Goal: Connect with others: Connect with other users

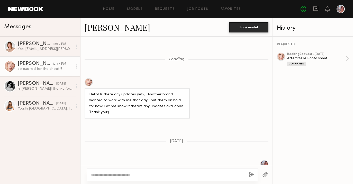
scroll to position [654, 0]
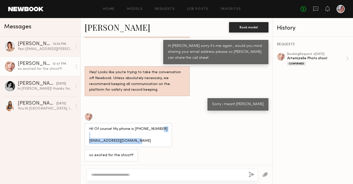
click at [89, 28] on link "[PERSON_NAME]" at bounding box center [118, 27] width 66 height 11
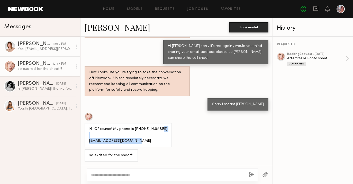
click at [25, 46] on div "[PERSON_NAME]" at bounding box center [35, 43] width 35 height 5
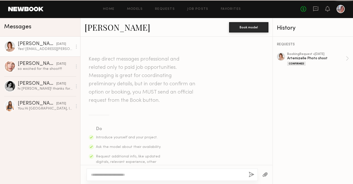
scroll to position [1092, 0]
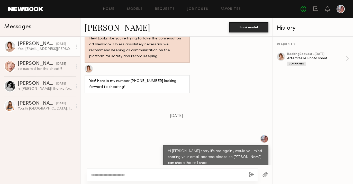
click at [102, 27] on link "[PERSON_NAME]" at bounding box center [118, 27] width 66 height 11
